Goal: Information Seeking & Learning: Learn about a topic

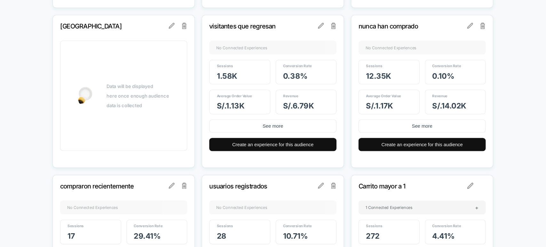
scroll to position [512, 0]
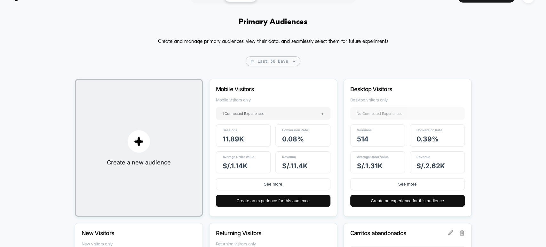
scroll to position [14, 0]
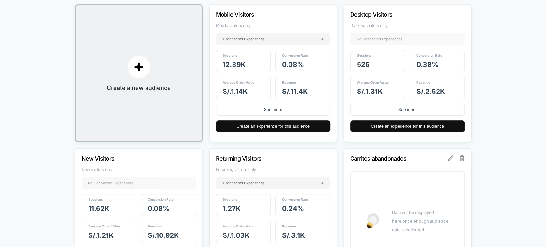
scroll to position [177, 0]
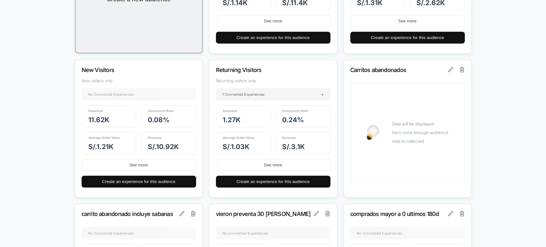
click at [19, 113] on div "Primary Audiences Create and manage primary audiences, view their data, and sea…" at bounding box center [273, 251] width 546 height 813
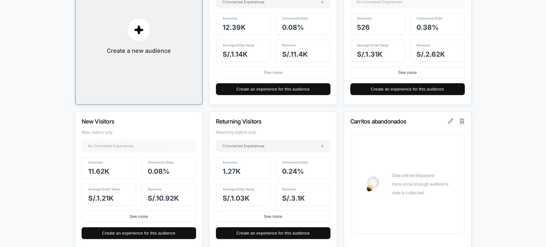
scroll to position [142, 0]
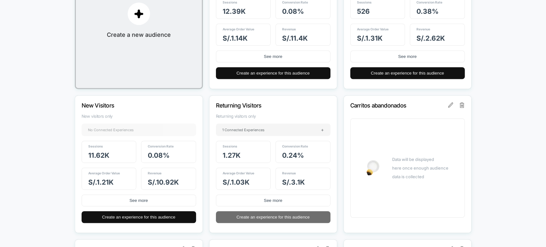
click at [292, 217] on button "Create an experience for this audience" at bounding box center [273, 217] width 114 height 12
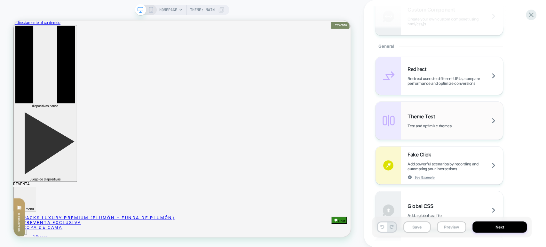
scroll to position [284, 0]
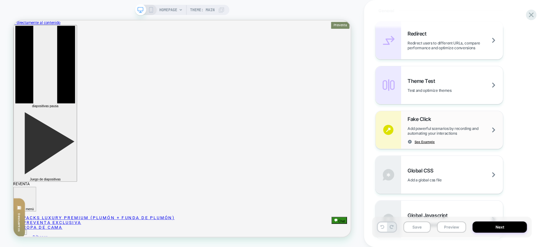
click at [428, 142] on span "See Example" at bounding box center [424, 141] width 20 height 4
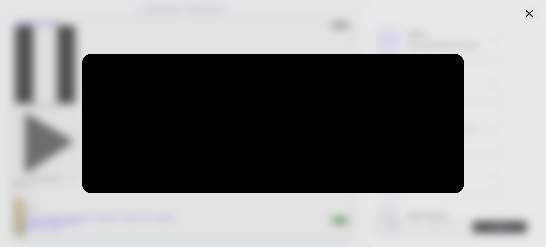
click at [526, 10] on icon at bounding box center [529, 13] width 12 height 12
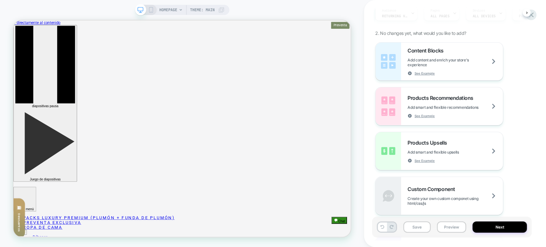
scroll to position [66, 0]
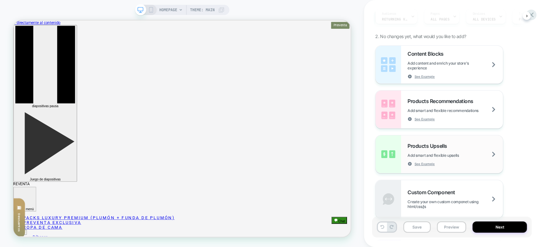
click at [445, 159] on div "Products Upsells Add smart and flexible upsells See Example" at bounding box center [454, 154] width 95 height 23
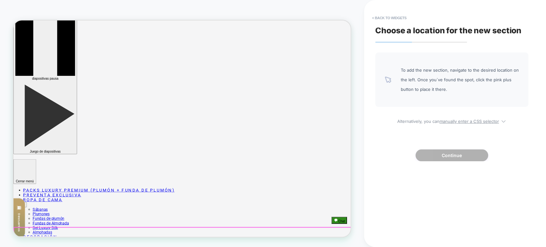
scroll to position [0, 0]
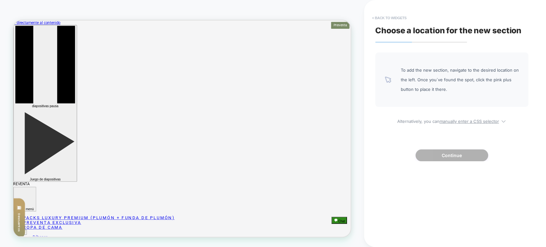
click at [371, 17] on button "< Back to widgets" at bounding box center [389, 18] width 41 height 10
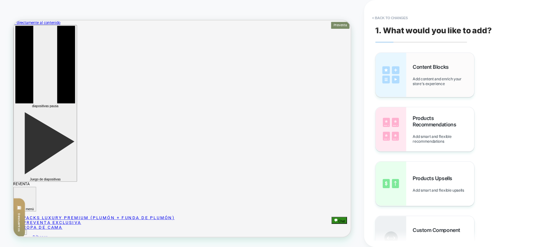
click at [446, 90] on div "Content Blocks Add content and enrich your store's experience" at bounding box center [424, 75] width 98 height 44
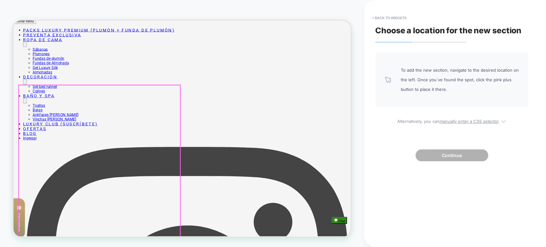
scroll to position [177, 0]
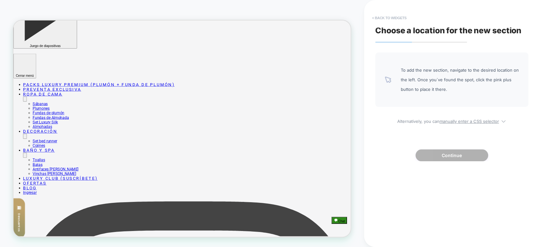
click at [376, 20] on button "< Back to widgets" at bounding box center [389, 18] width 41 height 10
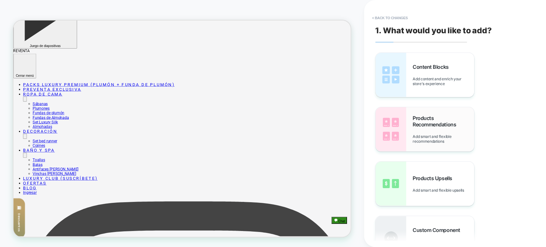
scroll to position [35, 0]
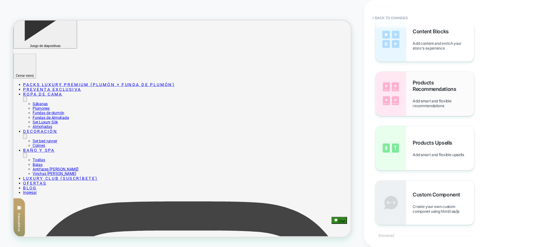
click at [435, 106] on span "Add smart and flexible recommendations" at bounding box center [442, 103] width 61 height 10
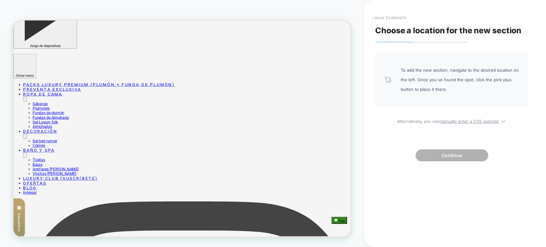
click at [385, 21] on button "< Back to widgets" at bounding box center [389, 18] width 41 height 10
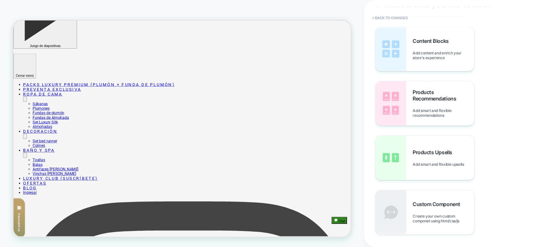
scroll to position [0, 0]
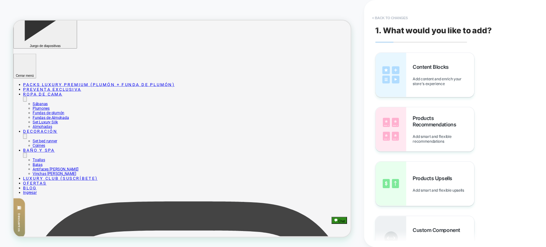
click at [383, 16] on button "< Back to changes" at bounding box center [390, 18] width 42 height 10
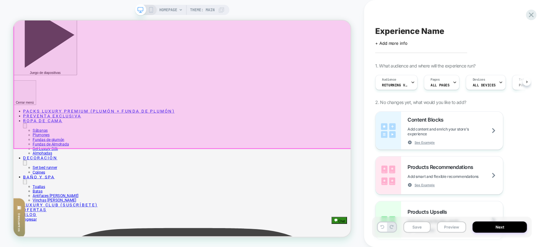
scroll to position [177, 0]
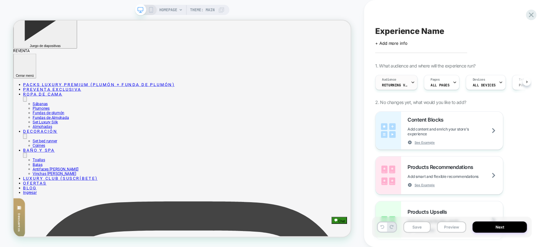
click at [407, 83] on div "Audience Returning Visitors" at bounding box center [394, 82] width 38 height 14
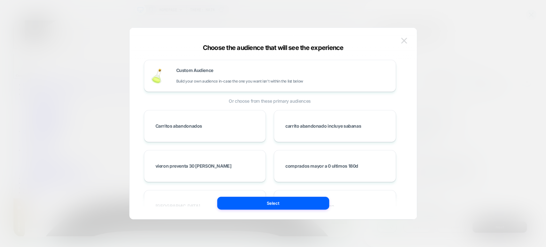
click at [402, 40] on img at bounding box center [404, 40] width 6 height 5
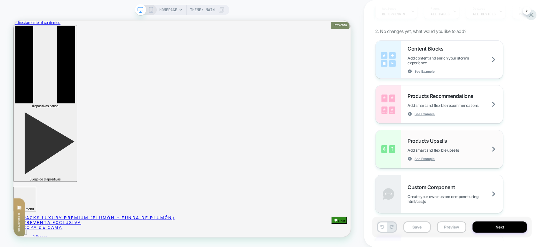
scroll to position [106, 0]
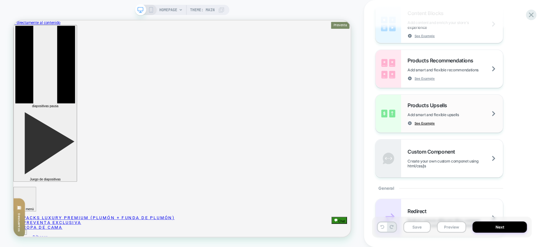
click at [421, 124] on span "See Example" at bounding box center [424, 123] width 20 height 4
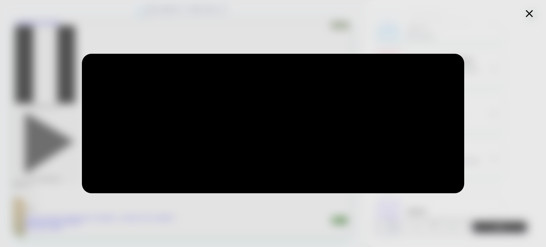
click at [531, 15] on icon at bounding box center [529, 13] width 12 height 12
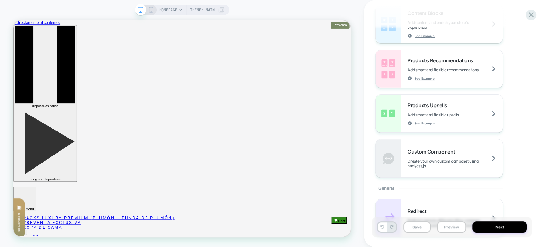
click at [179, 11] on icon at bounding box center [181, 10] width 4 height 4
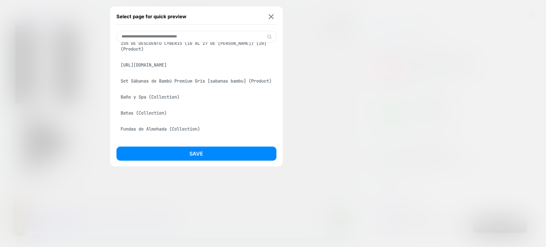
scroll to position [0, 0]
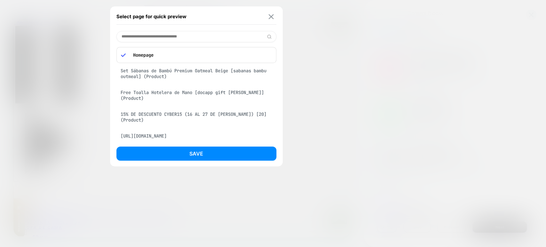
click at [271, 15] on img at bounding box center [271, 16] width 5 height 5
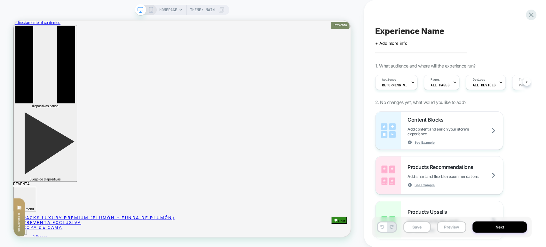
click at [72, 8] on div "HOMEPAGE Theme: MAIN" at bounding box center [182, 123] width 364 height 234
click at [532, 15] on icon at bounding box center [531, 15] width 9 height 9
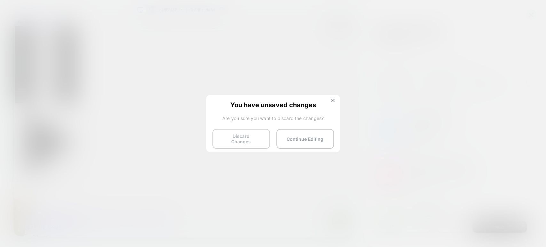
click at [250, 141] on button "Discard Changes" at bounding box center [241, 139] width 58 height 20
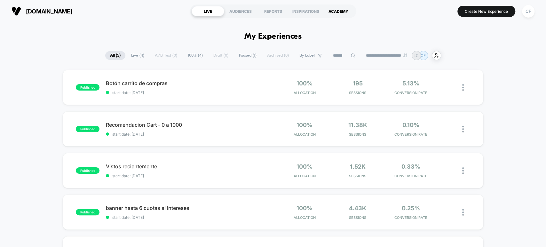
click at [343, 10] on div "ACADEMY" at bounding box center [338, 11] width 33 height 10
click at [305, 12] on div "INSPIRATIONS" at bounding box center [305, 11] width 33 height 10
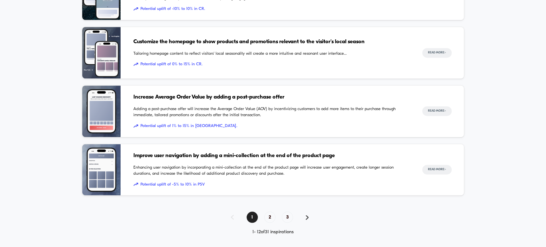
scroll to position [620, 0]
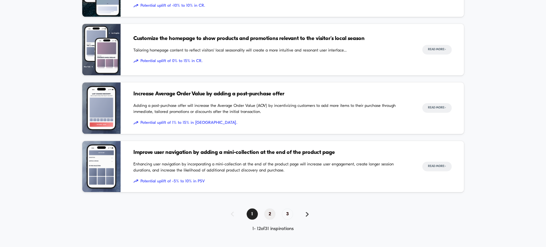
click at [267, 212] on span "2" at bounding box center [269, 213] width 11 height 11
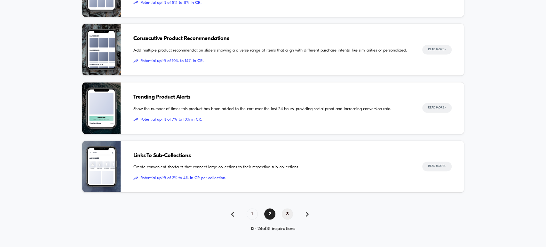
click at [286, 216] on span "3" at bounding box center [287, 213] width 11 height 11
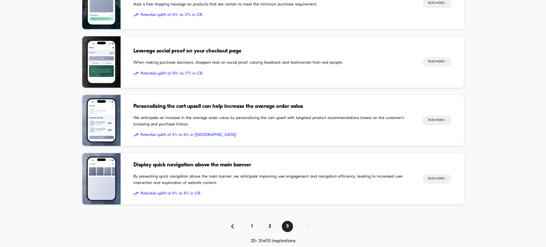
scroll to position [328, 0]
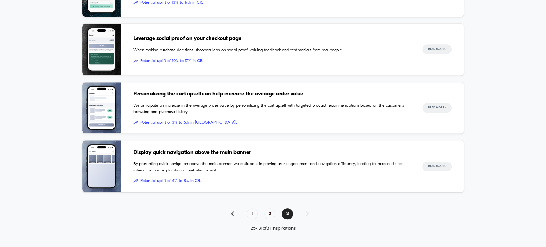
click at [237, 167] on span "By presenting quick navigation above the main banner, we anticipate improving u…" at bounding box center [271, 167] width 276 height 12
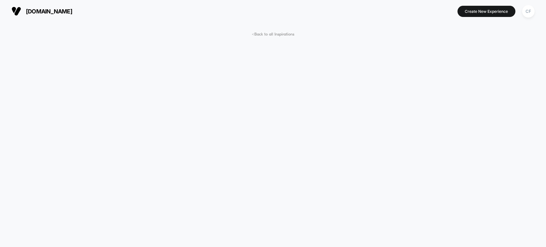
click at [61, 11] on span "[DOMAIN_NAME]" at bounding box center [49, 11] width 46 height 7
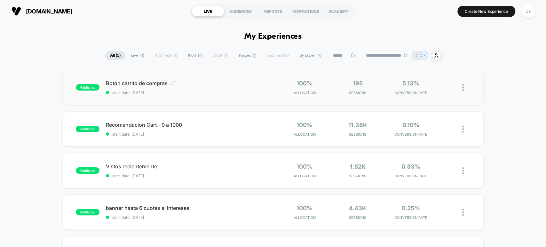
click at [189, 92] on span "start date: [DATE]" at bounding box center [189, 92] width 167 height 5
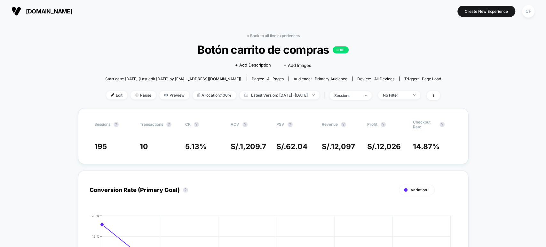
click at [46, 15] on button "[DOMAIN_NAME]" at bounding box center [42, 11] width 65 height 10
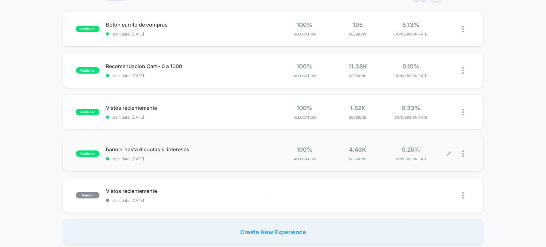
scroll to position [71, 0]
